Goal: Information Seeking & Learning: Learn about a topic

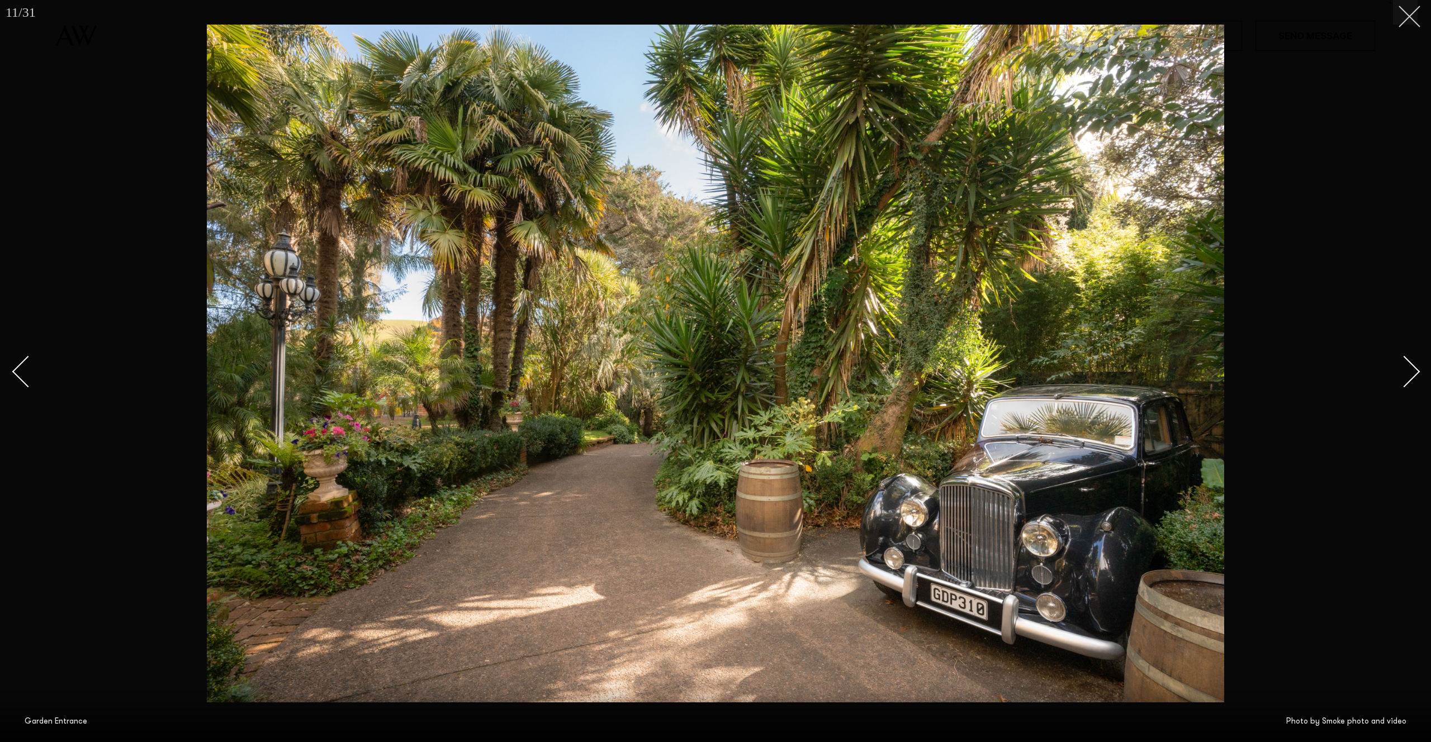
click at [1412, 17] on button at bounding box center [1405, 12] width 25 height 25
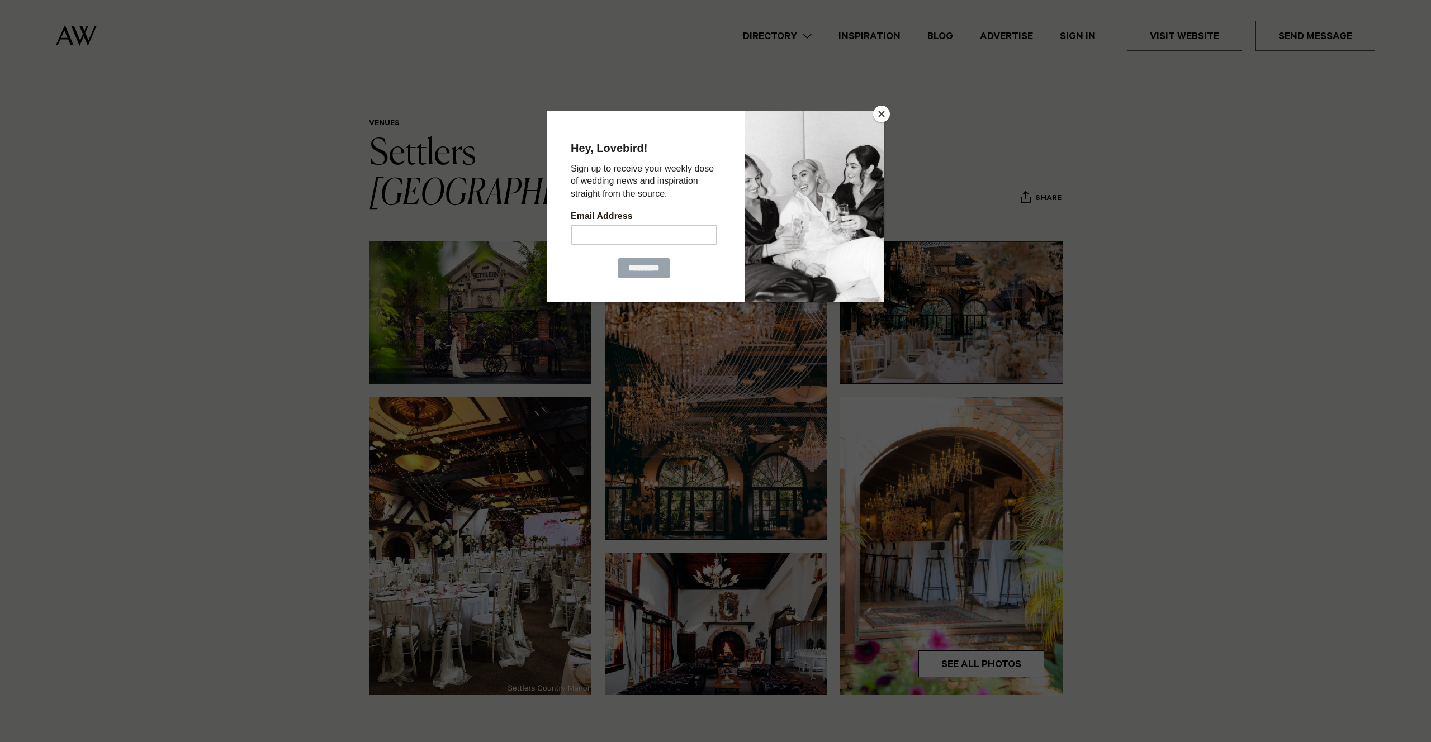
click at [1135, 301] on div at bounding box center [715, 371] width 1431 height 742
drag, startPoint x: 879, startPoint y: 117, endPoint x: 336, endPoint y: 12, distance: 553.4
click at [879, 117] on button "Close" at bounding box center [881, 114] width 17 height 17
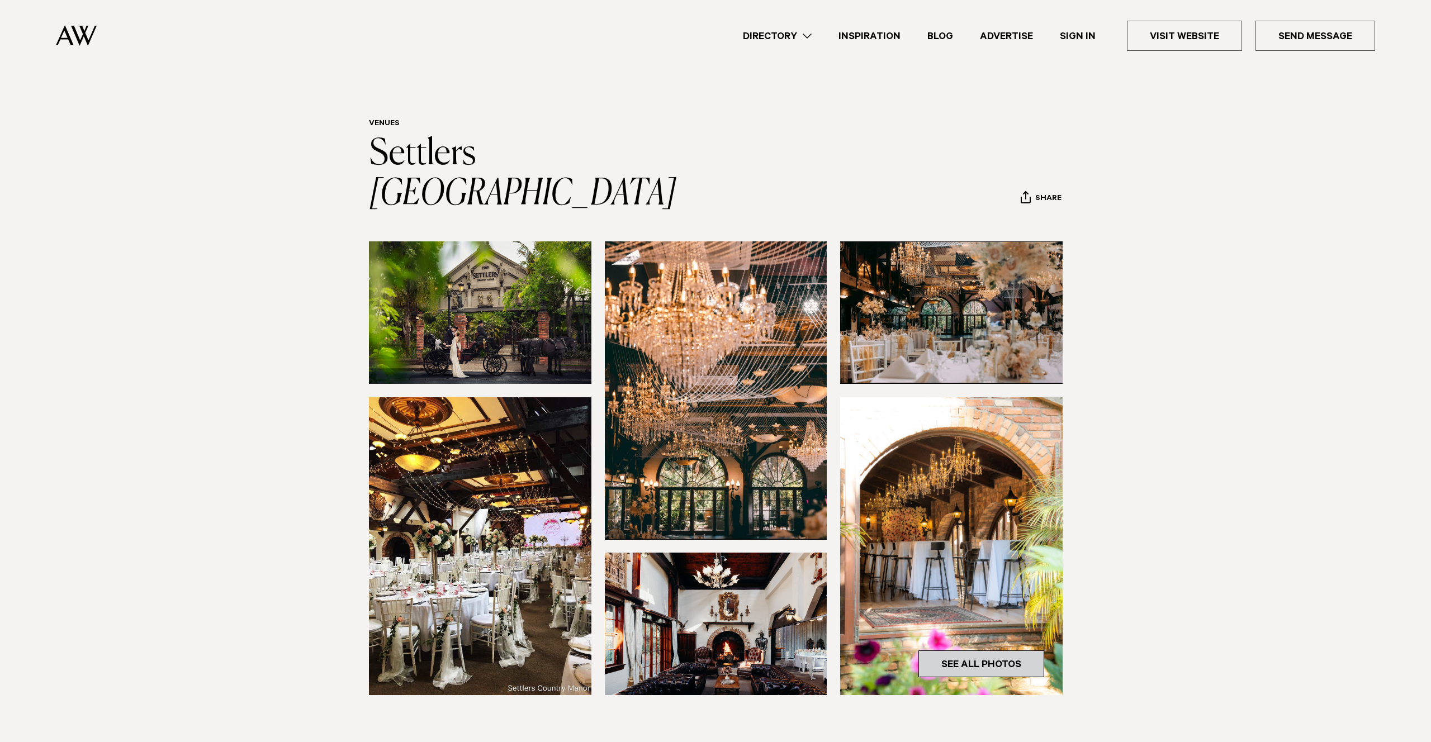
click at [963, 651] on link "See All Photos" at bounding box center [981, 664] width 126 height 27
